Goal: Information Seeking & Learning: Find contact information

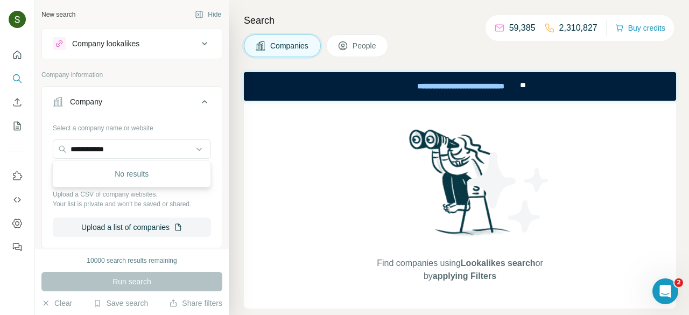
click at [157, 152] on input "**********" at bounding box center [132, 148] width 158 height 19
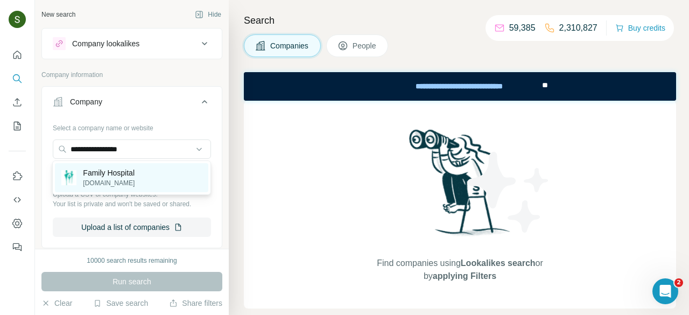
type input "**********"
click at [135, 184] on p "familyhospital.vn" at bounding box center [109, 183] width 52 height 10
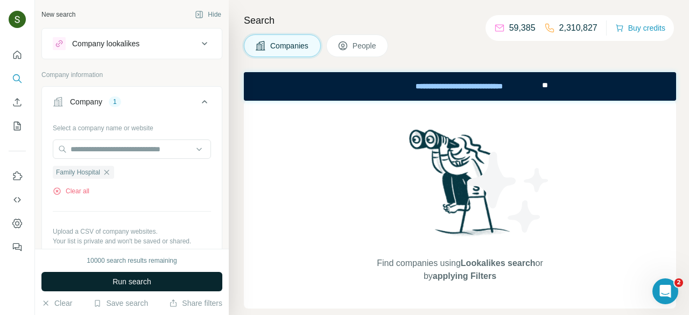
click at [179, 286] on button "Run search" at bounding box center [131, 281] width 181 height 19
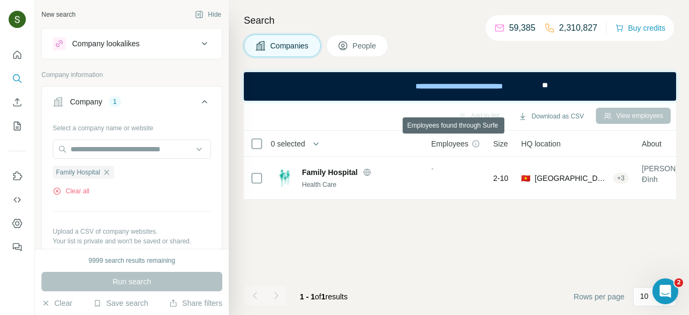
click at [452, 141] on span "Employees" at bounding box center [449, 143] width 37 height 11
click at [377, 42] on span "People" at bounding box center [365, 45] width 25 height 11
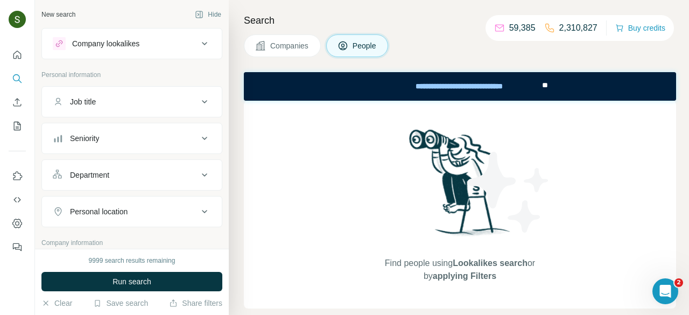
click at [302, 38] on button "Companies" at bounding box center [282, 45] width 77 height 23
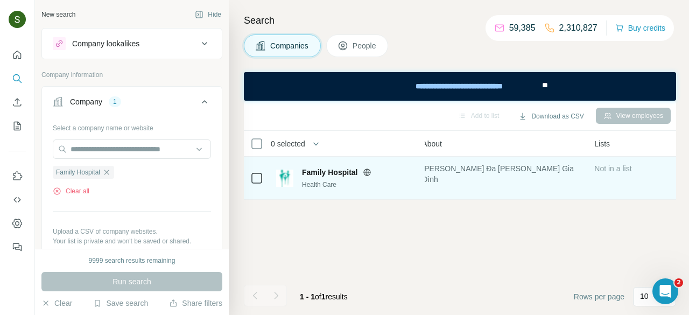
scroll to position [0, 226]
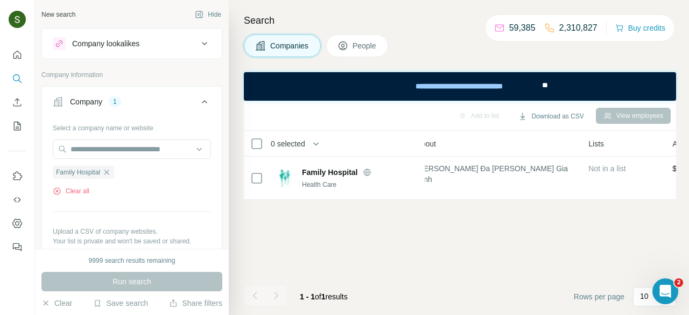
click at [269, 52] on button "Companies" at bounding box center [282, 45] width 77 height 23
click at [81, 189] on button "Clear all" at bounding box center [71, 191] width 37 height 10
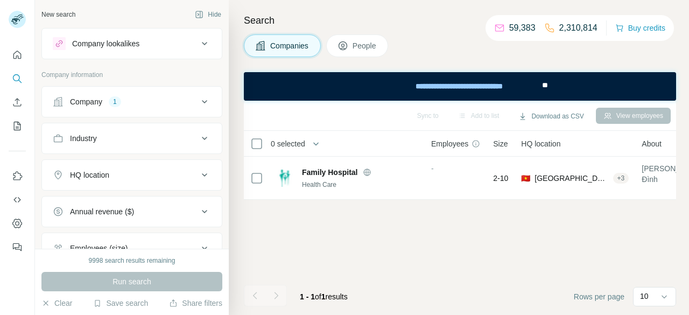
click at [150, 107] on button "Company 1" at bounding box center [132, 102] width 180 height 26
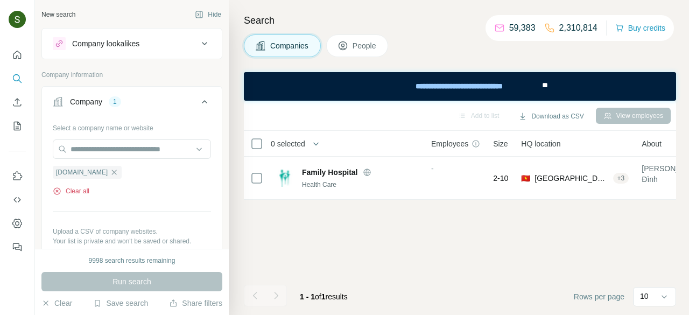
click at [80, 188] on button "Clear all" at bounding box center [71, 191] width 37 height 10
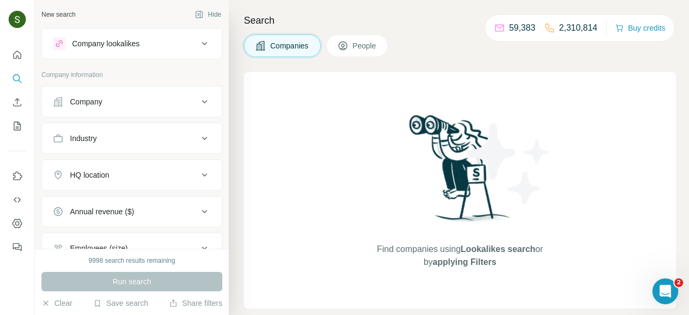
click at [145, 96] on div "Company" at bounding box center [125, 101] width 145 height 11
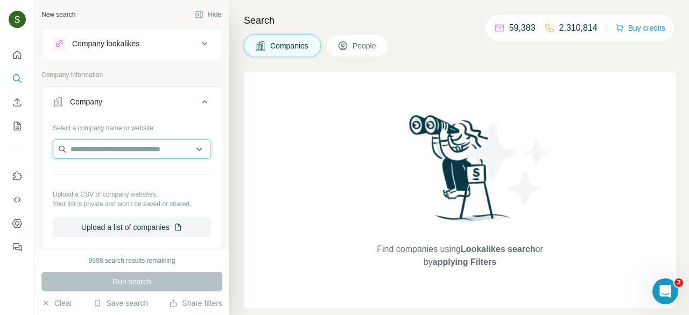
click at [108, 152] on input "text" at bounding box center [132, 148] width 158 height 19
paste input "**********"
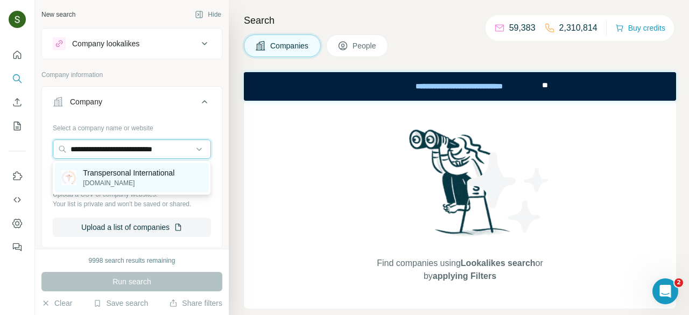
type input "**********"
click at [111, 183] on p "transpersonalinternational.com" at bounding box center [129, 183] width 92 height 10
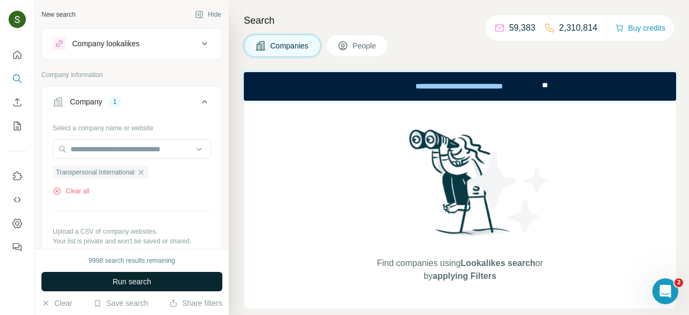
click at [174, 285] on button "Run search" at bounding box center [131, 281] width 181 height 19
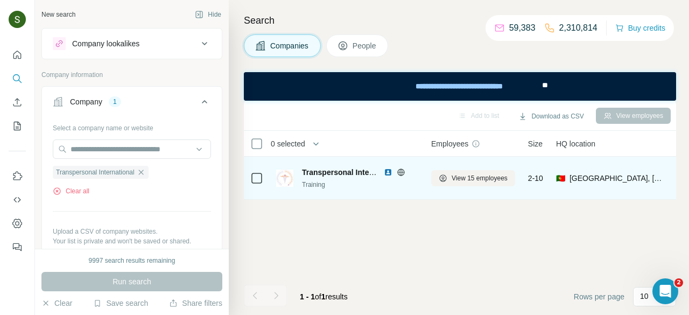
click at [386, 168] on img at bounding box center [388, 172] width 9 height 9
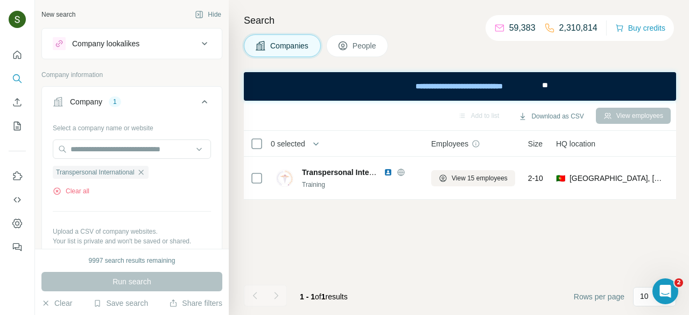
click at [358, 50] on span "People" at bounding box center [365, 45] width 25 height 11
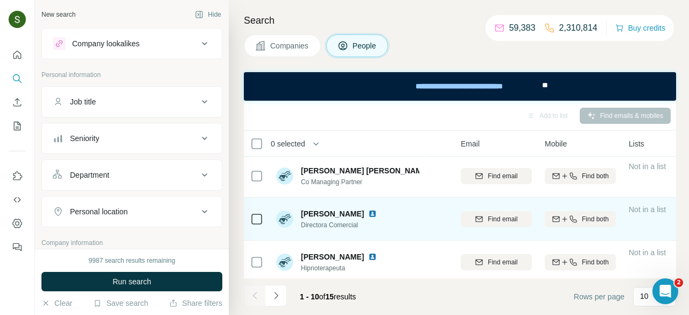
scroll to position [1, 93]
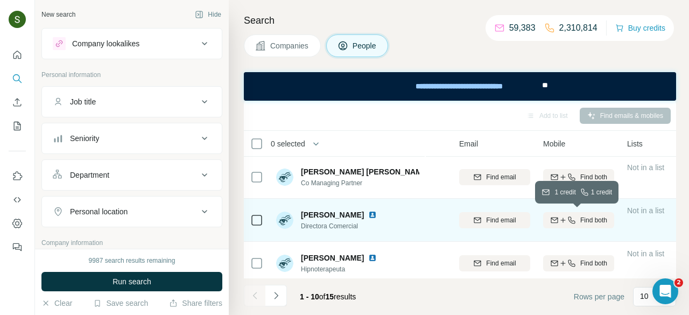
click at [577, 219] on div "Find both" at bounding box center [578, 220] width 71 height 10
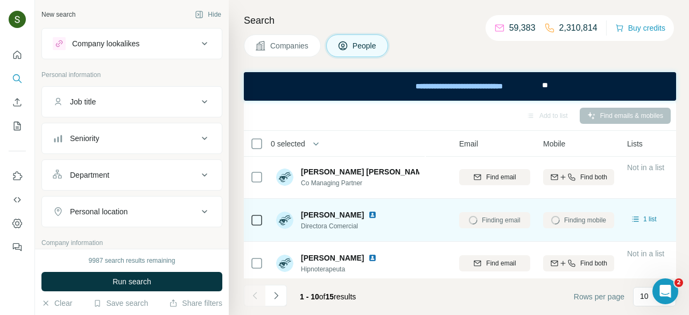
click at [377, 214] on img at bounding box center [372, 214] width 9 height 9
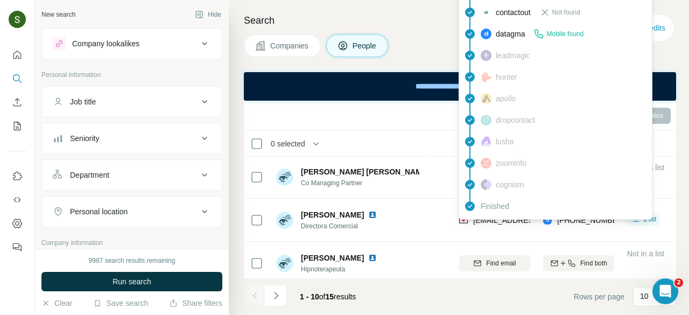
click at [501, 219] on div "findymail Email found prospeo Not found people-data-labs Not found forager Not …" at bounding box center [556, 33] width 194 height 371
click at [501, 219] on span "susana@transpersonalinternational.com" at bounding box center [537, 220] width 128 height 9
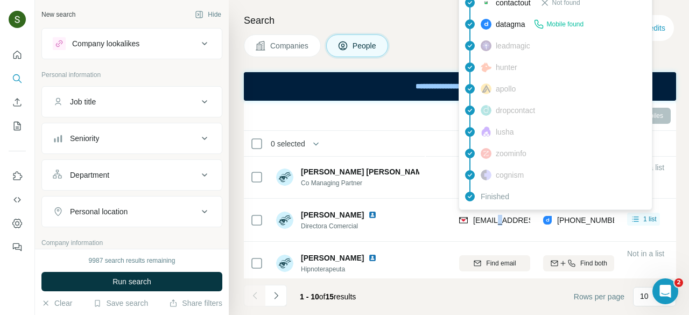
click at [501, 219] on span "susana@transpersonalinternational.com" at bounding box center [537, 220] width 128 height 9
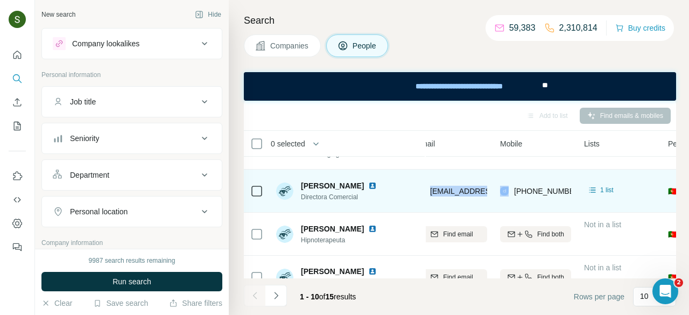
scroll to position [30, 133]
copy span "susana@transpersonalinternational.com"
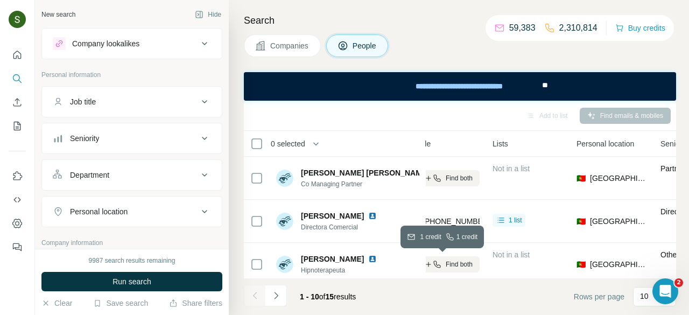
scroll to position [308, 227]
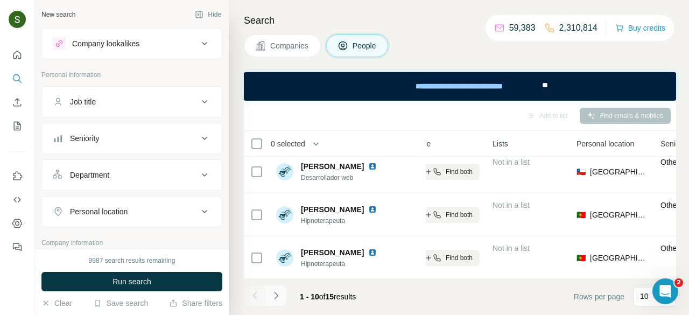
click at [280, 299] on icon "Navigate to next page" at bounding box center [276, 295] width 11 height 11
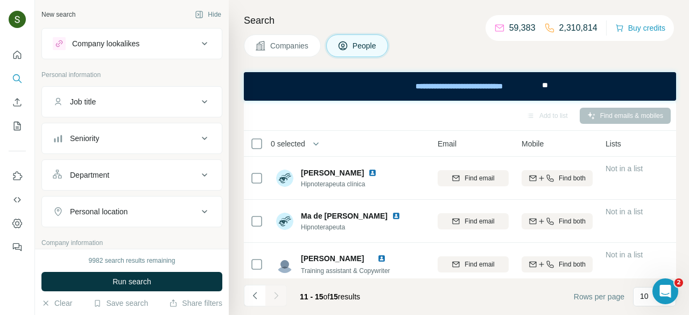
scroll to position [93, 114]
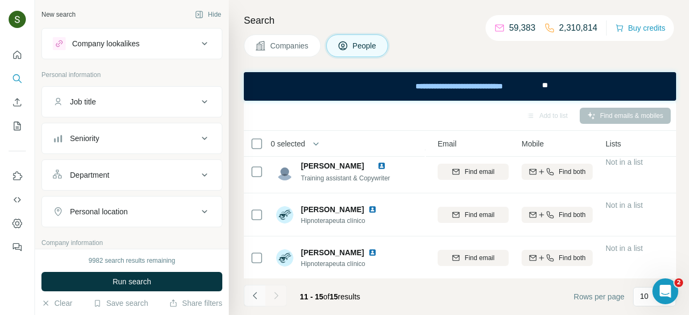
click at [251, 293] on icon "Navigate to previous page" at bounding box center [255, 295] width 11 height 11
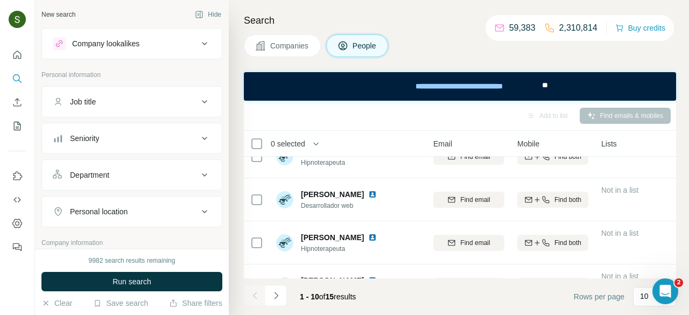
scroll to position [283, 118]
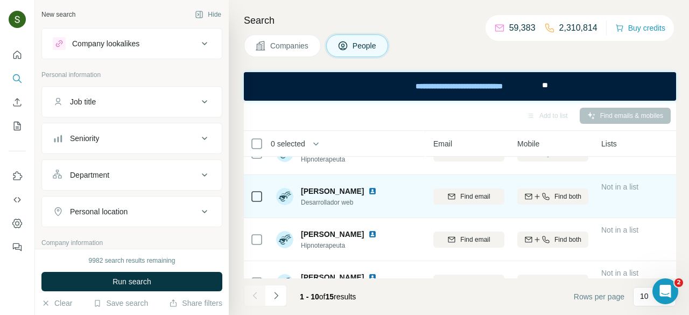
click at [368, 193] on img at bounding box center [372, 191] width 9 height 9
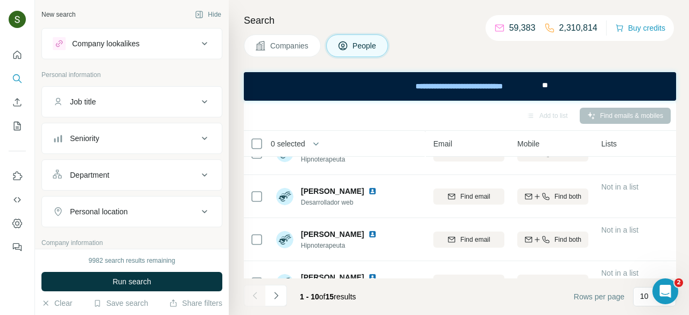
click at [289, 41] on span "Companies" at bounding box center [289, 45] width 39 height 11
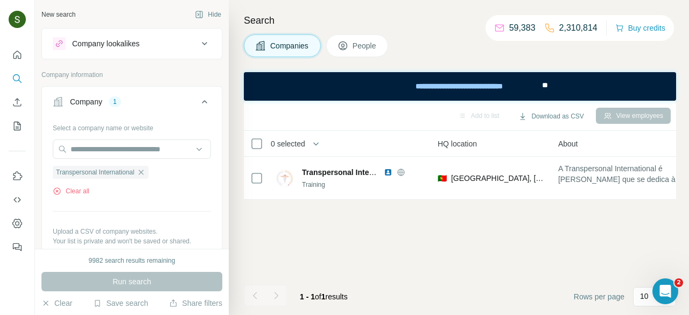
scroll to position [0, 118]
click at [72, 191] on button "Clear all" at bounding box center [71, 191] width 37 height 10
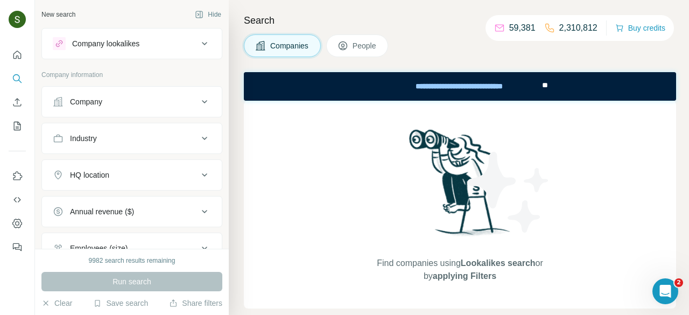
click at [131, 103] on div "Company" at bounding box center [125, 101] width 145 height 11
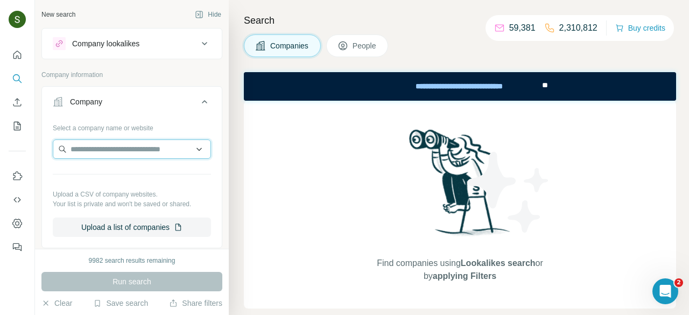
click at [128, 146] on input "text" at bounding box center [132, 148] width 158 height 19
paste input "*********"
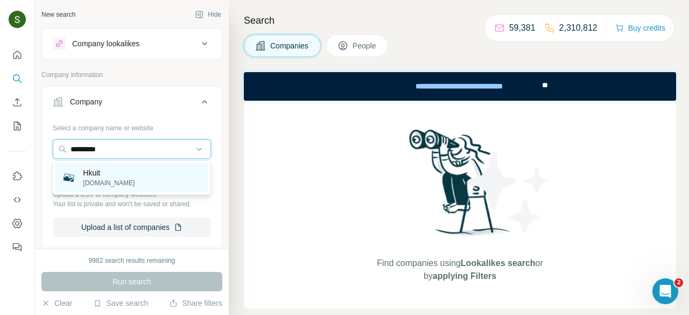
type input "*********"
click at [100, 186] on p "[DOMAIN_NAME]" at bounding box center [109, 183] width 52 height 10
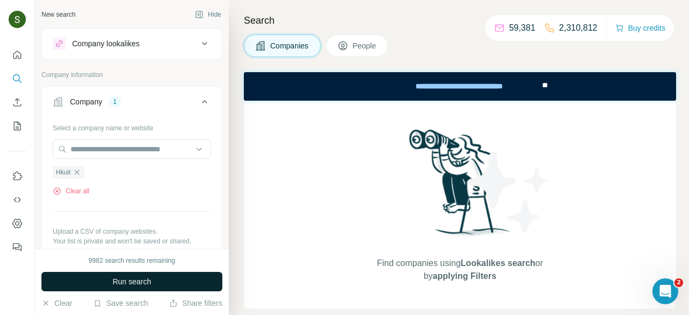
click at [154, 280] on button "Run search" at bounding box center [131, 281] width 181 height 19
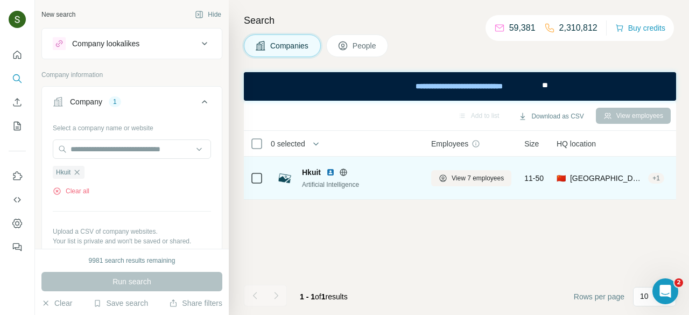
click at [332, 171] on img at bounding box center [330, 172] width 9 height 9
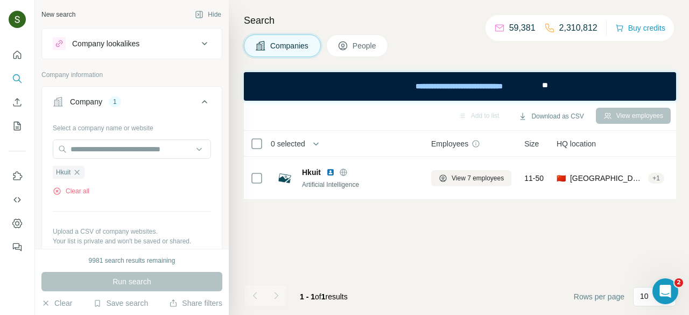
click at [363, 50] on span "People" at bounding box center [365, 45] width 25 height 11
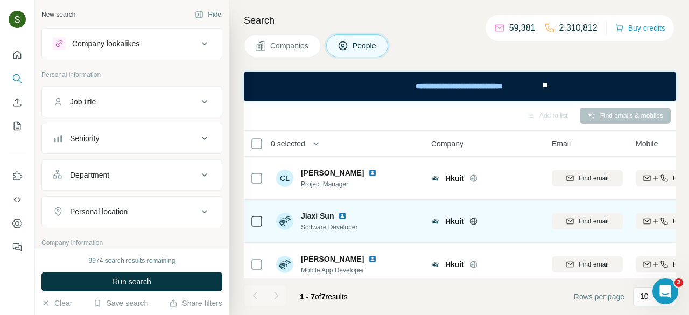
click at [343, 214] on img at bounding box center [342, 216] width 9 height 9
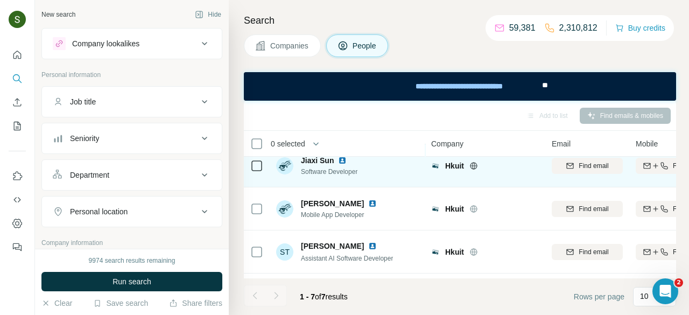
scroll to position [62, 0]
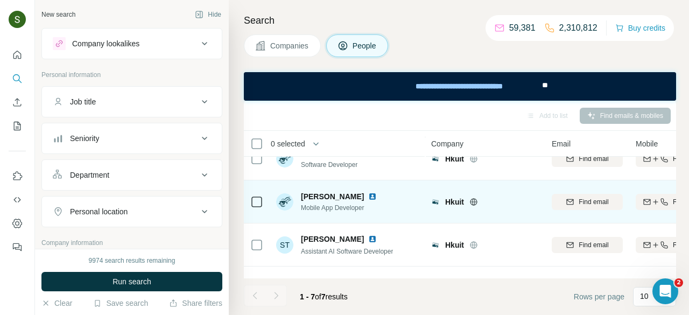
click at [368, 195] on img at bounding box center [372, 196] width 9 height 9
